Goal: Task Accomplishment & Management: Manage account settings

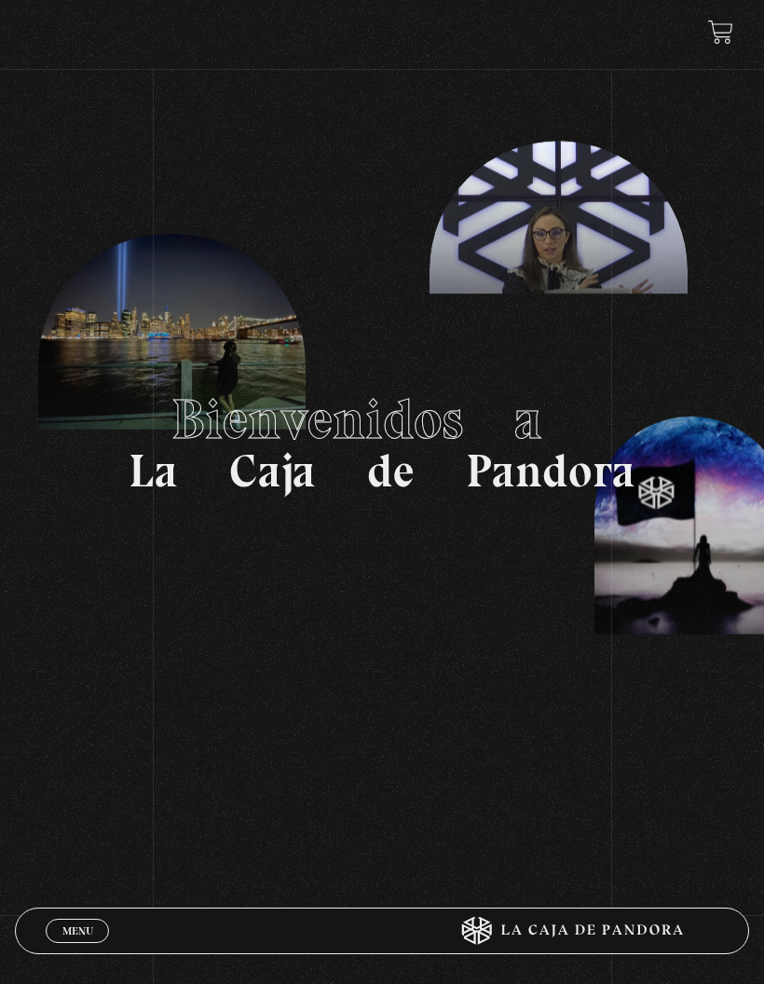
click at [78, 927] on span "Menu" at bounding box center [77, 931] width 31 height 11
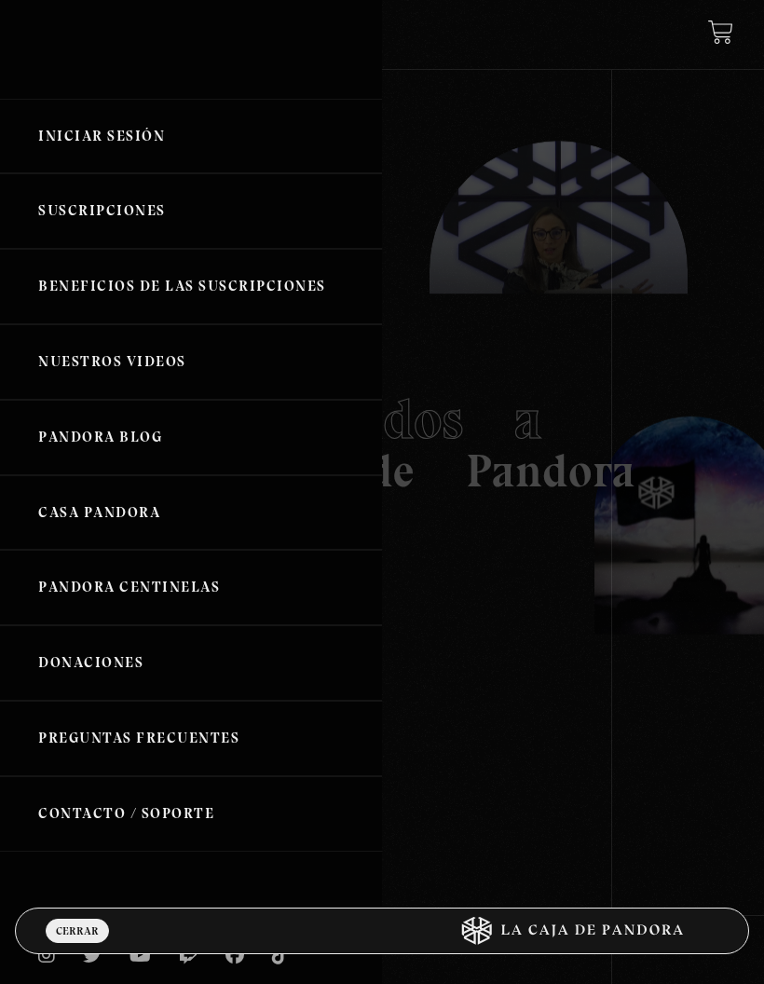
click at [120, 144] on link "Iniciar Sesión" at bounding box center [191, 136] width 382 height 75
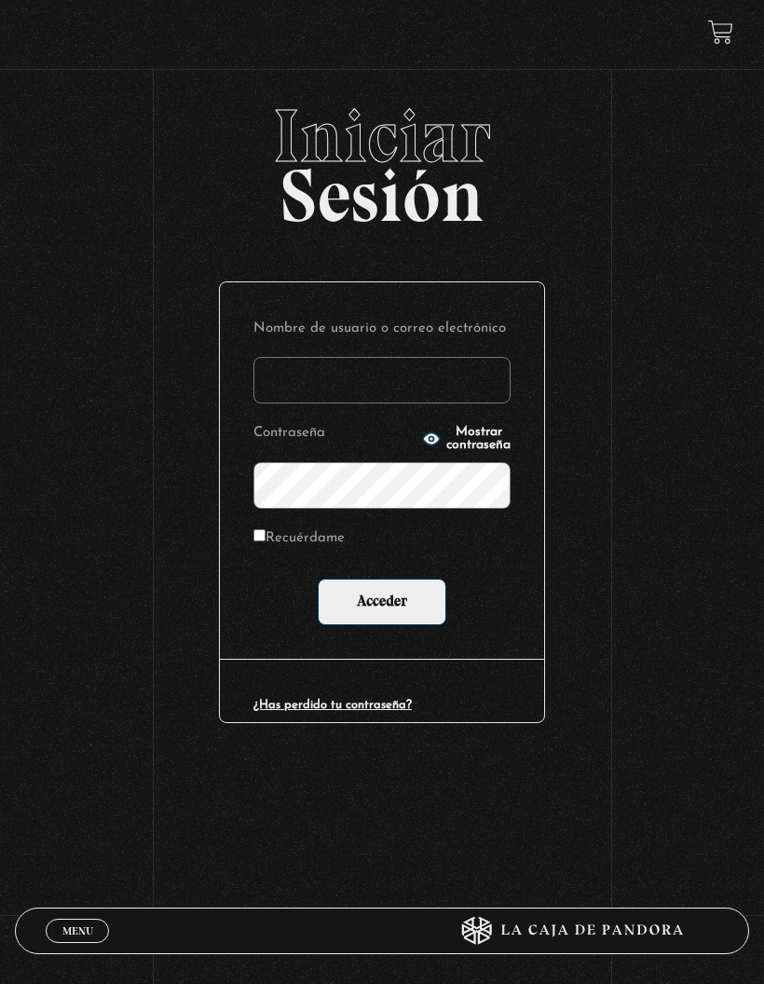
type input "[EMAIL_ADDRESS][DOMAIN_NAME]"
click at [394, 597] on input "Acceder" at bounding box center [382, 602] width 129 height 47
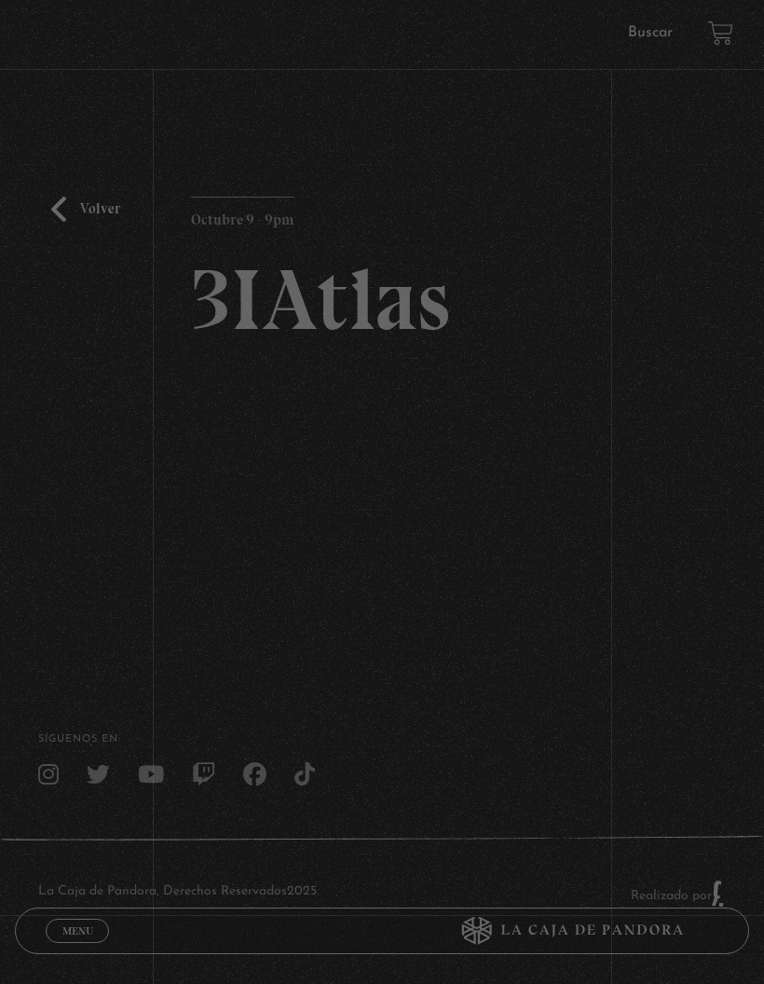
click at [622, 588] on div "Volver Octubre 9 - 9pm 3IAtlas" at bounding box center [382, 361] width 764 height 525
